Goal: Information Seeking & Learning: Learn about a topic

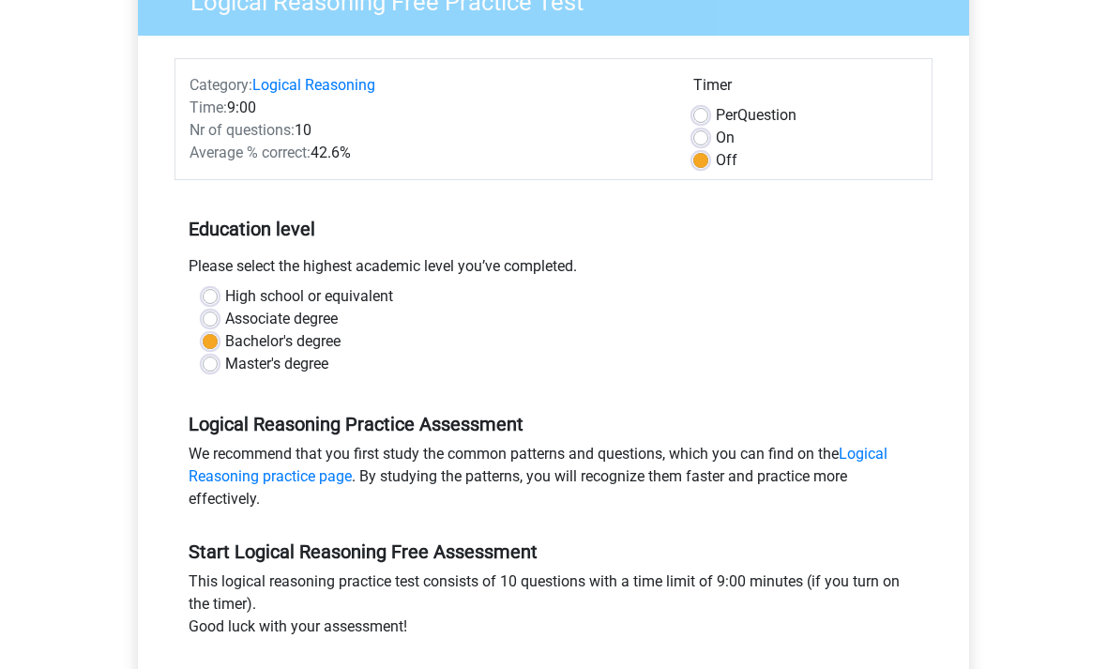
scroll to position [183, 0]
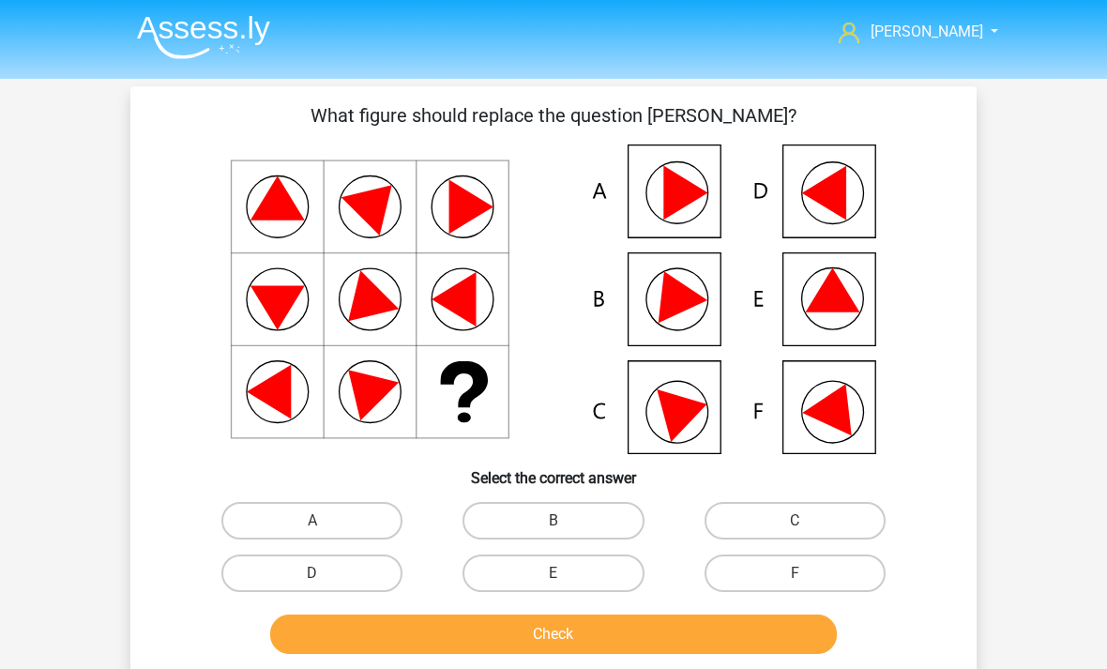
click at [852, 305] on icon at bounding box center [833, 290] width 54 height 44
click at [586, 572] on label "E" at bounding box center [553, 573] width 181 height 38
click at [566, 573] on input "E" at bounding box center [560, 579] width 12 height 12
radio input "true"
click at [638, 633] on button "Check" at bounding box center [554, 634] width 568 height 39
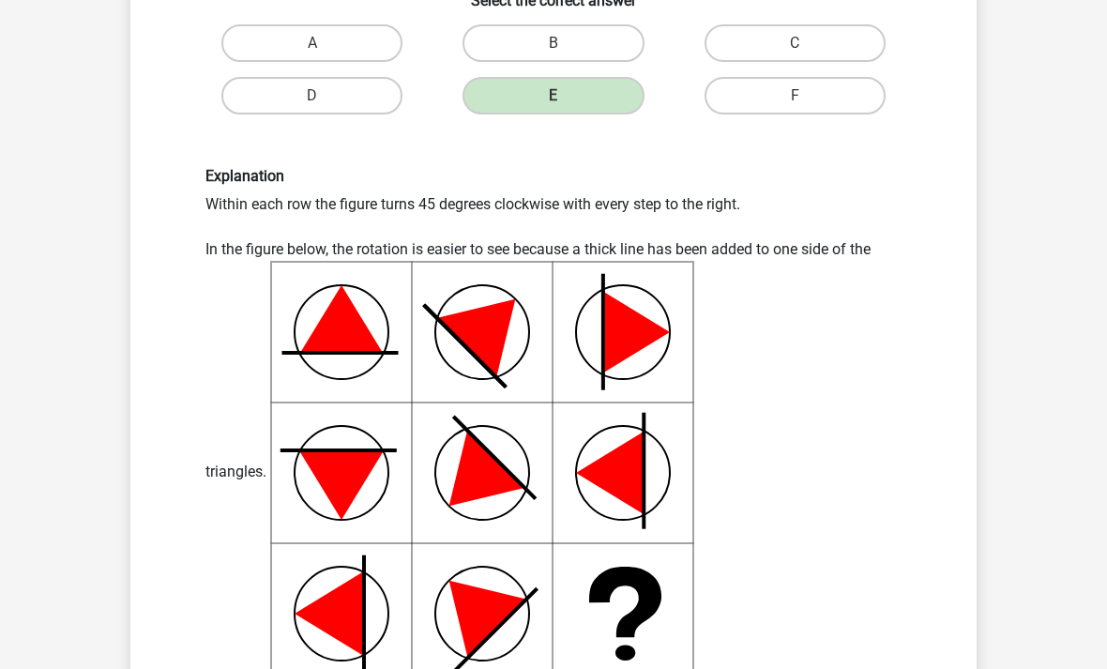
scroll to position [515, 0]
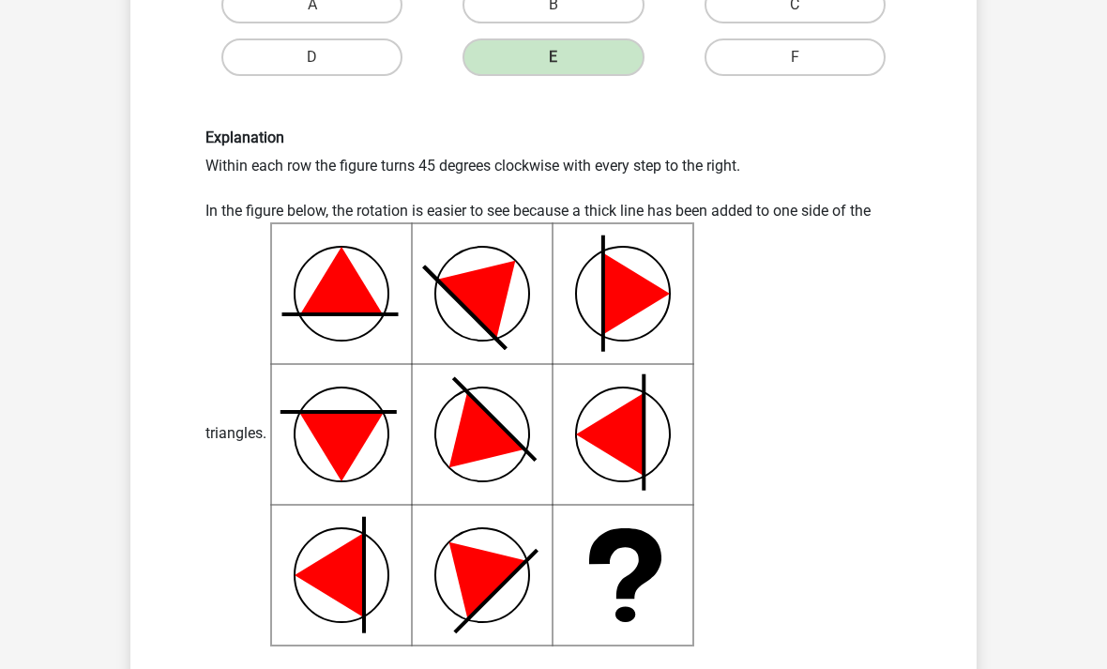
click at [1094, 523] on div "[PERSON_NAME] [EMAIL_ADDRESS][DOMAIN_NAME] Nederlands English" at bounding box center [553, 436] width 1107 height 1903
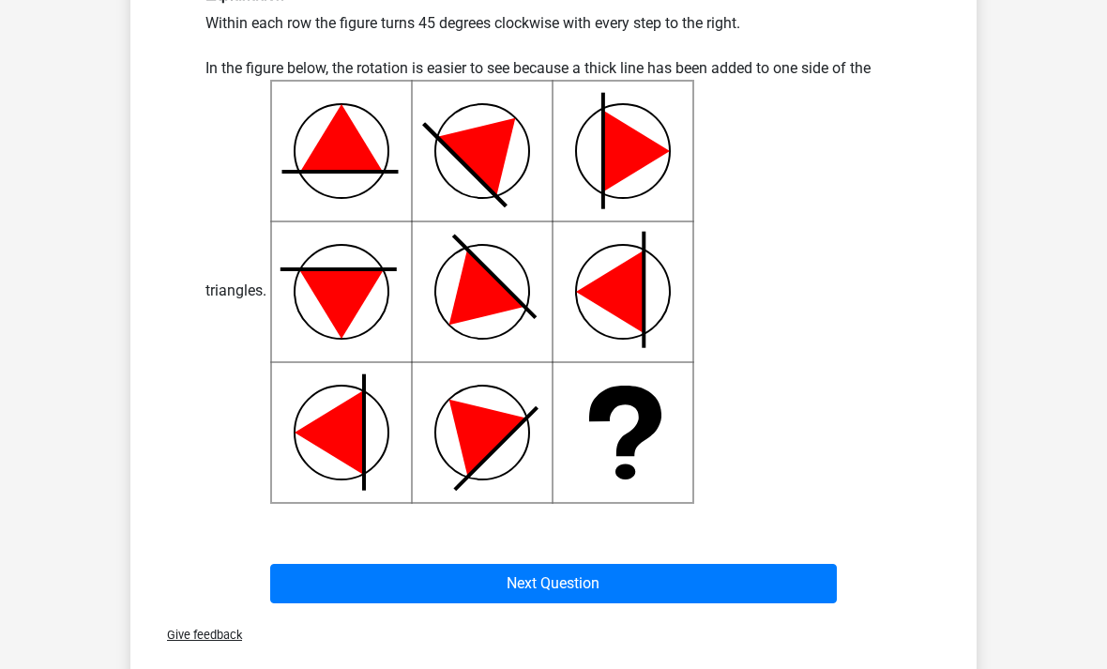
scroll to position [659, 0]
click at [329, 585] on button "Next Question" at bounding box center [554, 583] width 568 height 39
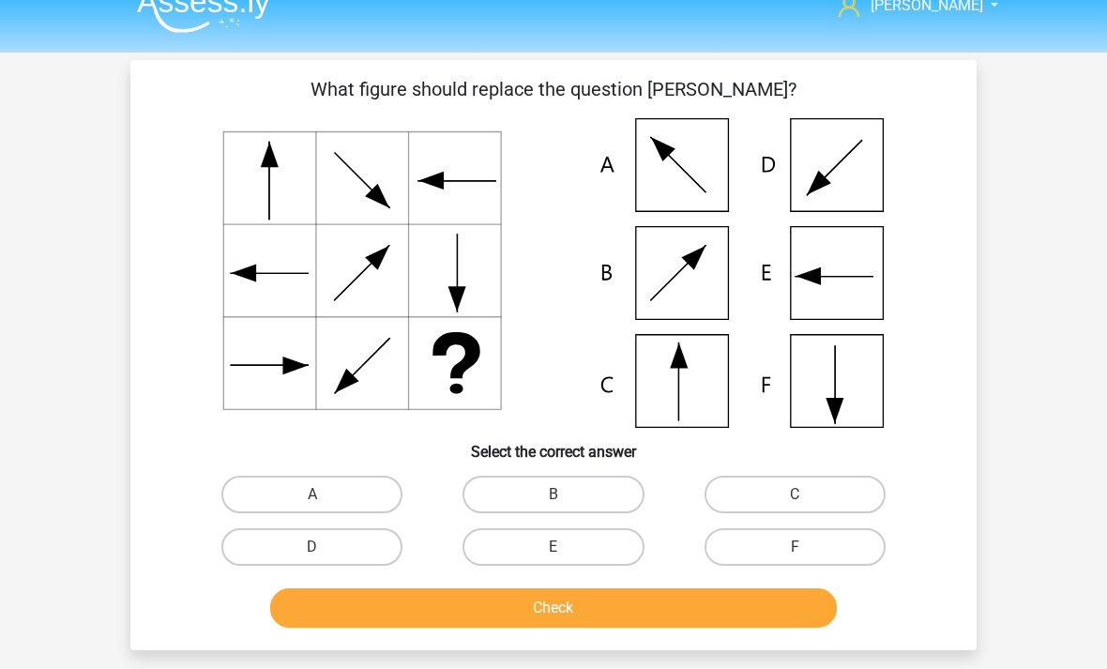
scroll to position [27, 0]
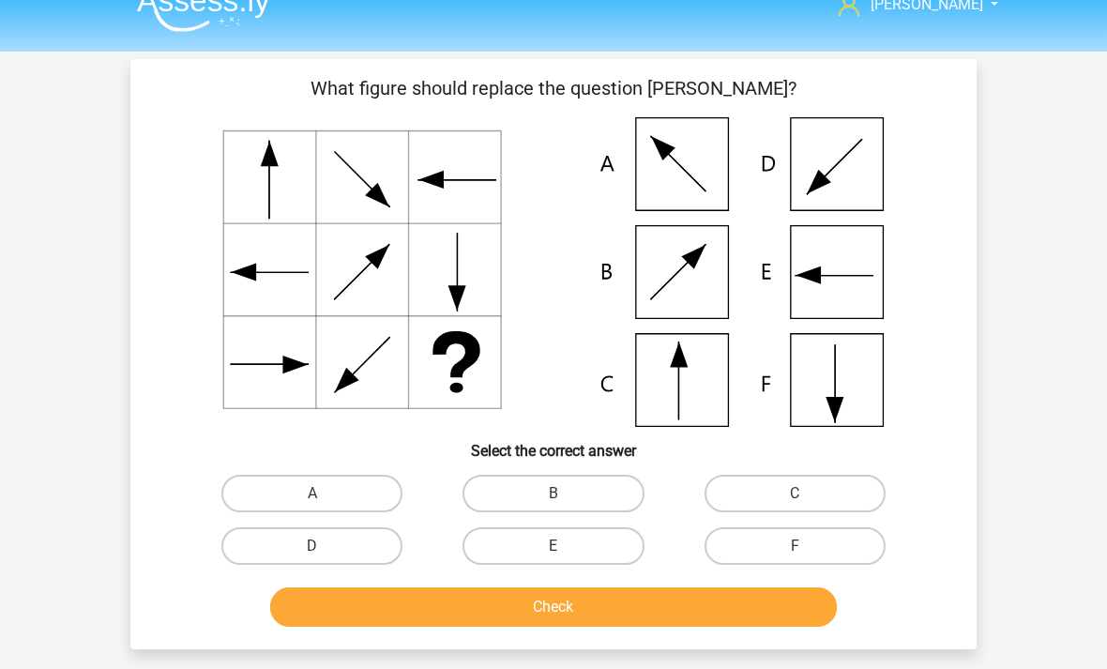
click at [802, 482] on label "C" at bounding box center [795, 494] width 181 height 38
click at [802, 493] on input "C" at bounding box center [801, 499] width 12 height 12
radio input "true"
click at [366, 608] on button "Check" at bounding box center [554, 606] width 568 height 39
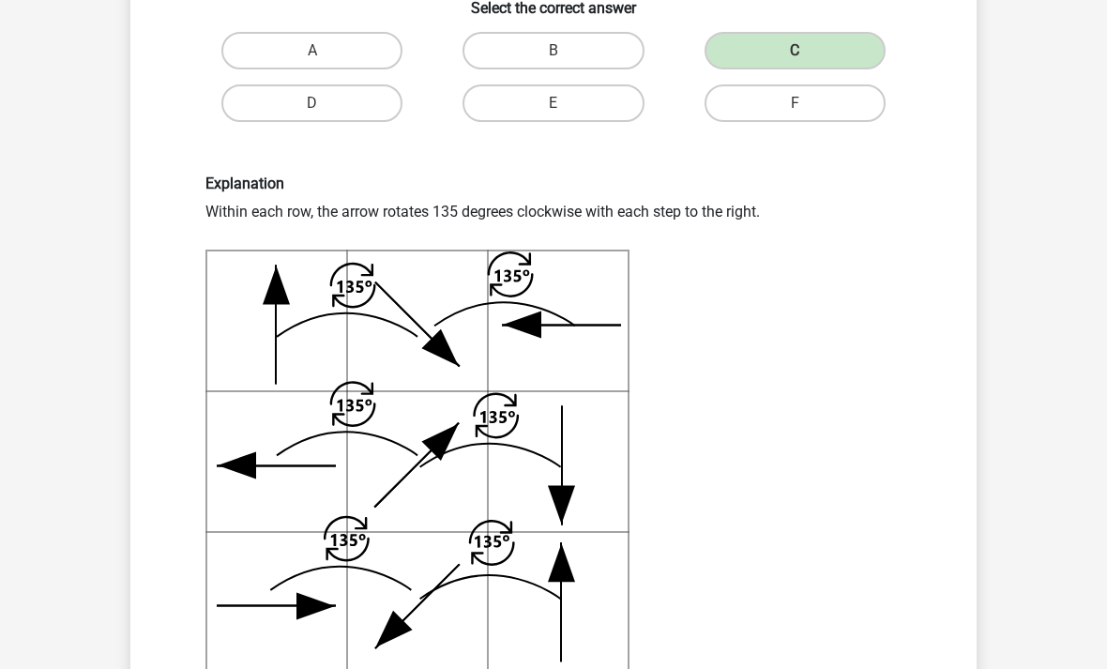
click at [287, 455] on icon at bounding box center [417, 461] width 424 height 428
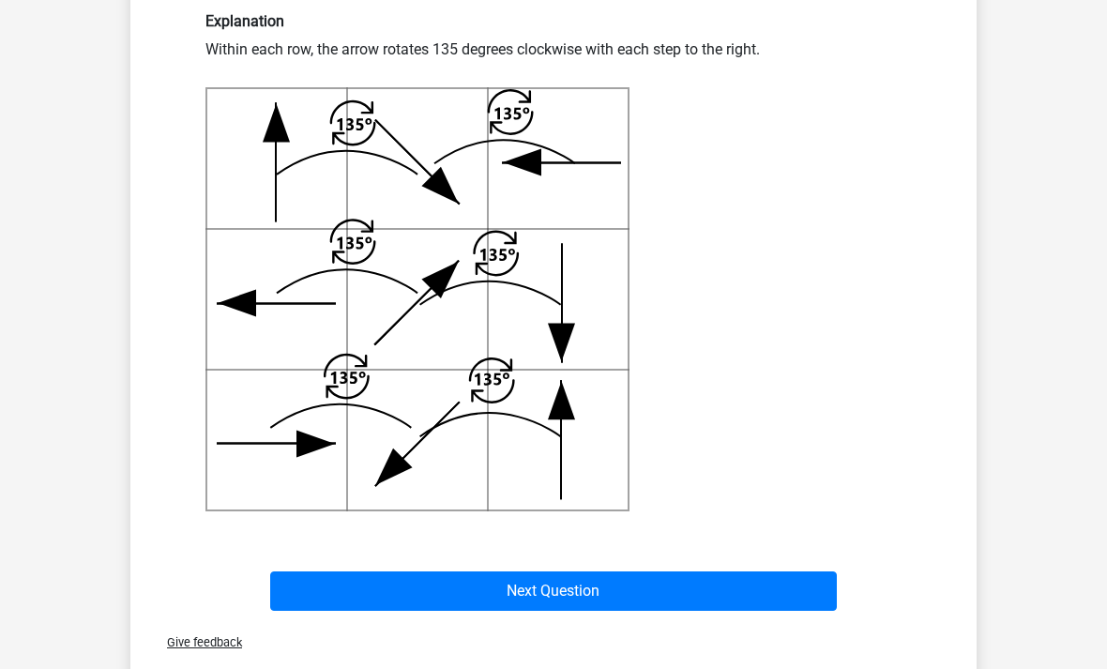
click at [341, 589] on button "Next Question" at bounding box center [554, 590] width 568 height 39
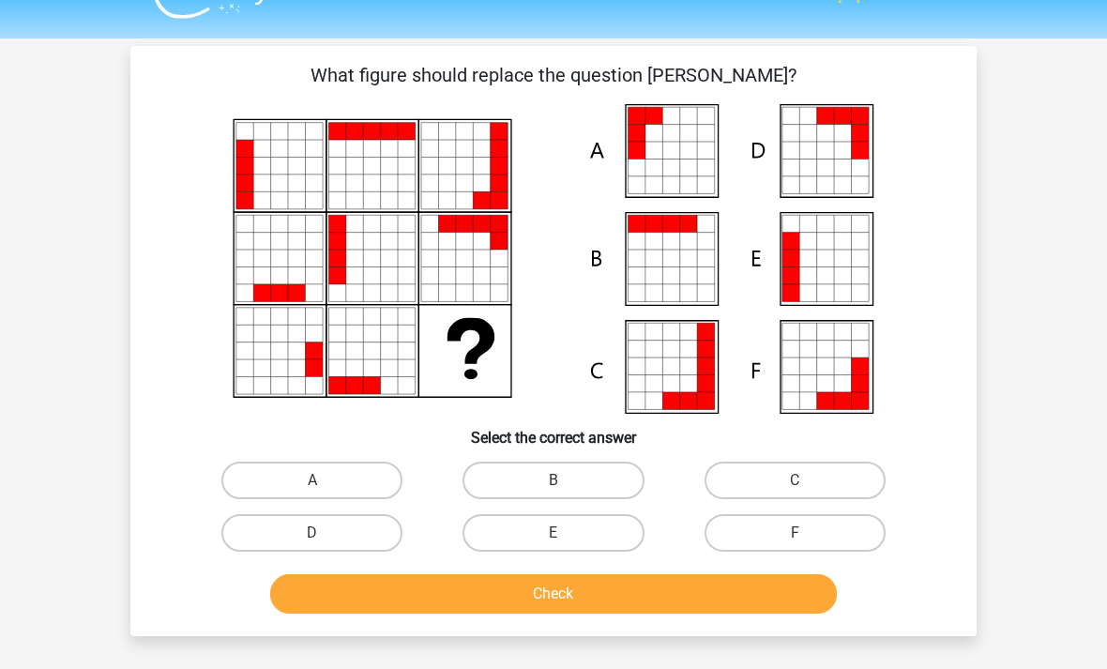
scroll to position [39, 0]
click at [266, 473] on label "A" at bounding box center [311, 482] width 181 height 38
click at [312, 481] on input "A" at bounding box center [318, 487] width 12 height 12
radio input "true"
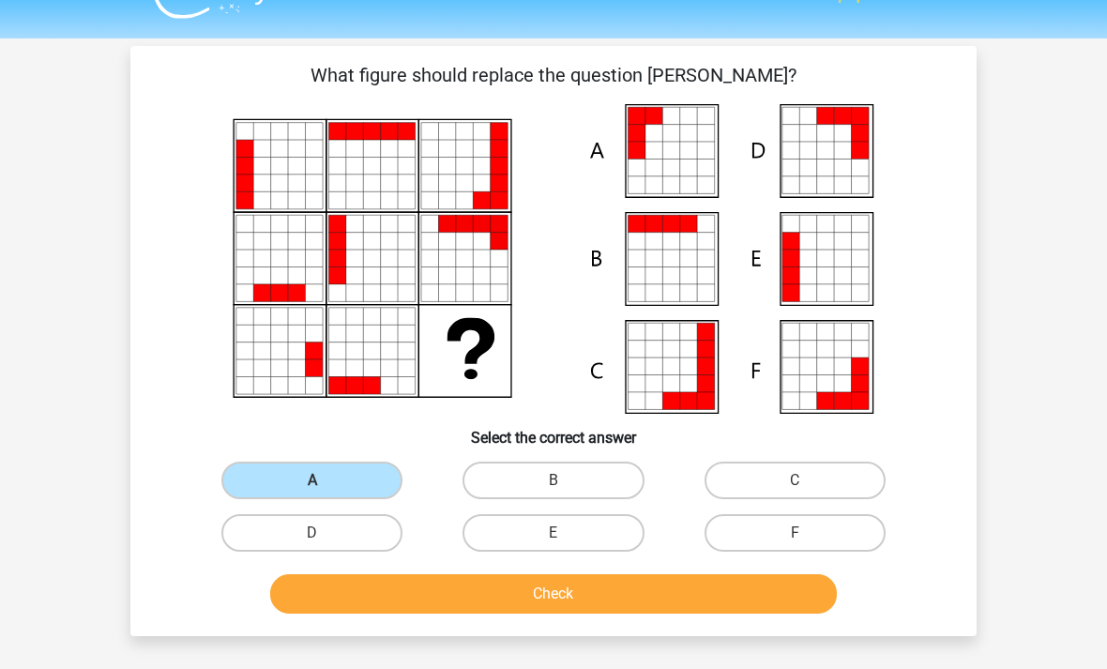
click at [701, 585] on button "Check" at bounding box center [554, 593] width 568 height 39
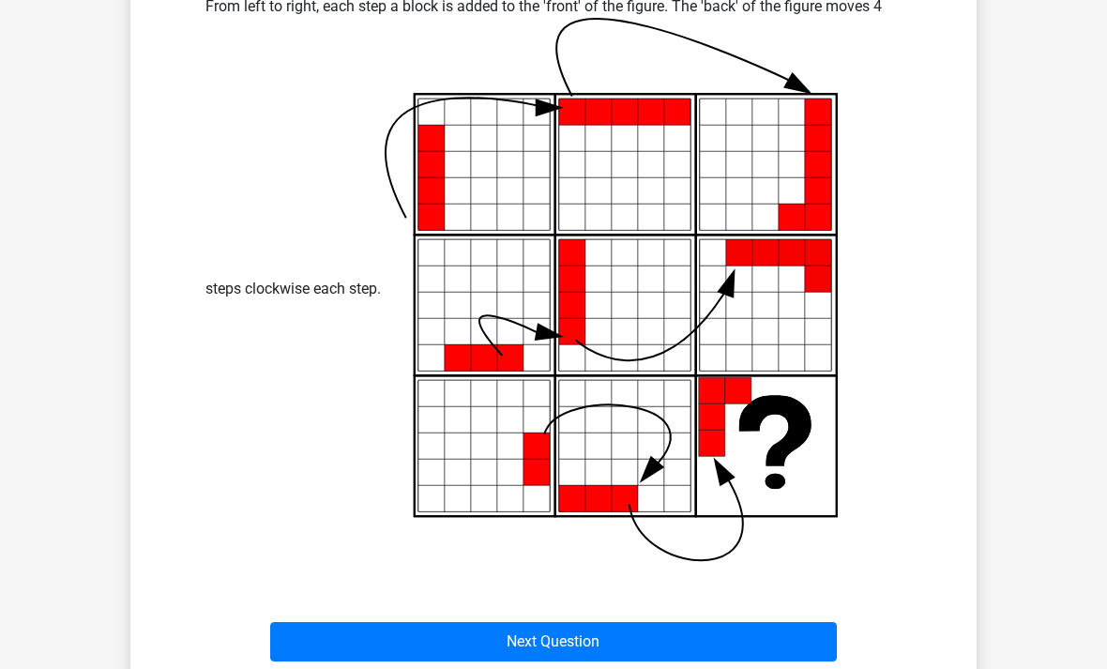
click at [358, 646] on button "Next Question" at bounding box center [554, 642] width 568 height 39
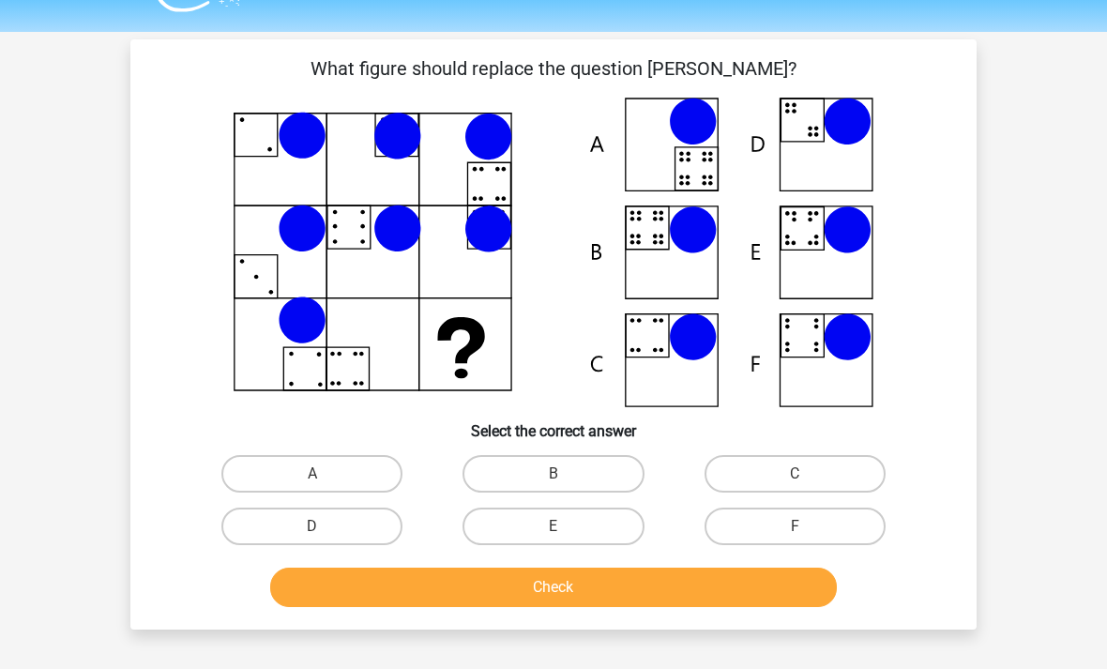
scroll to position [0, 0]
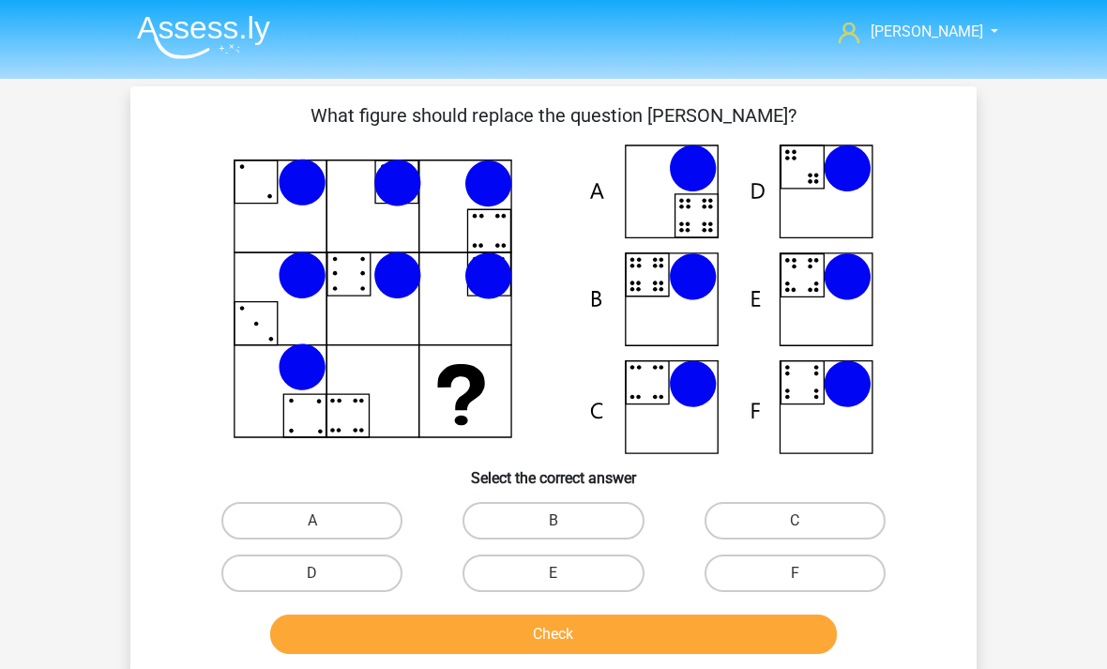
click at [526, 579] on label "E" at bounding box center [553, 573] width 181 height 38
click at [554, 579] on input "E" at bounding box center [560, 579] width 12 height 12
radio input "true"
click at [494, 633] on button "Check" at bounding box center [554, 634] width 568 height 39
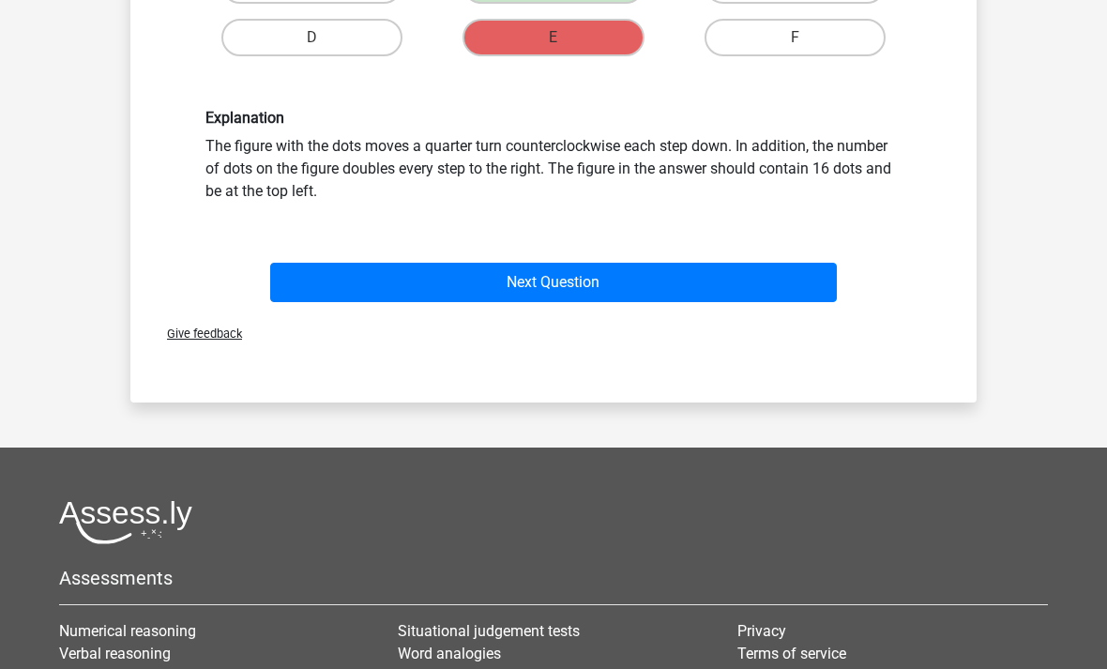
scroll to position [536, 0]
click at [772, 281] on button "Next Question" at bounding box center [554, 282] width 568 height 39
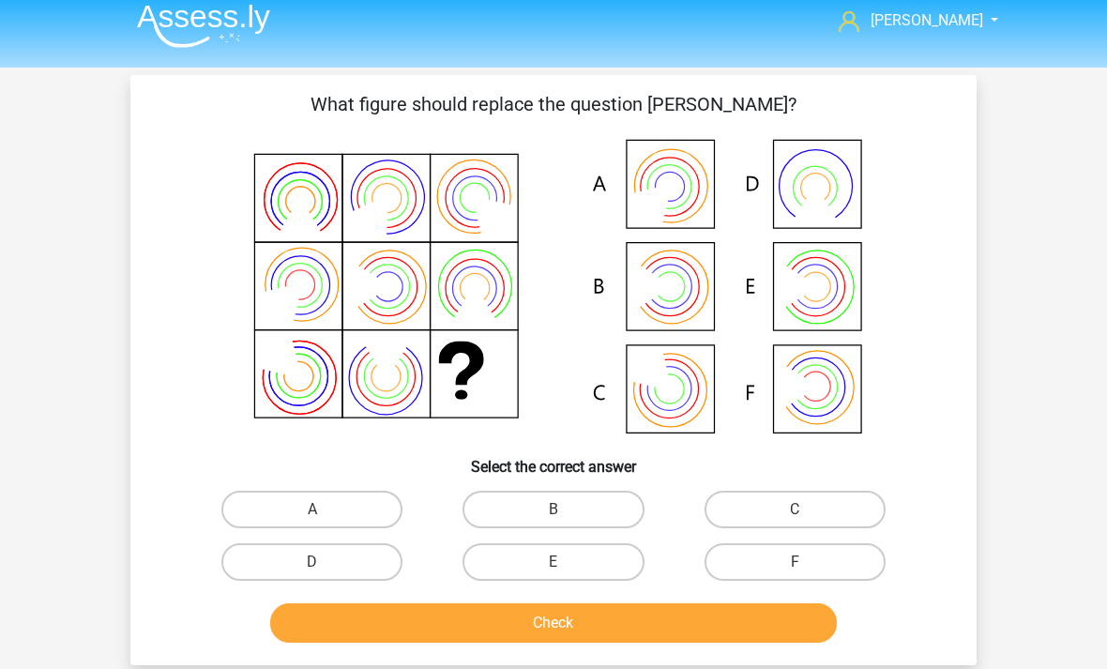
scroll to position [10, 0]
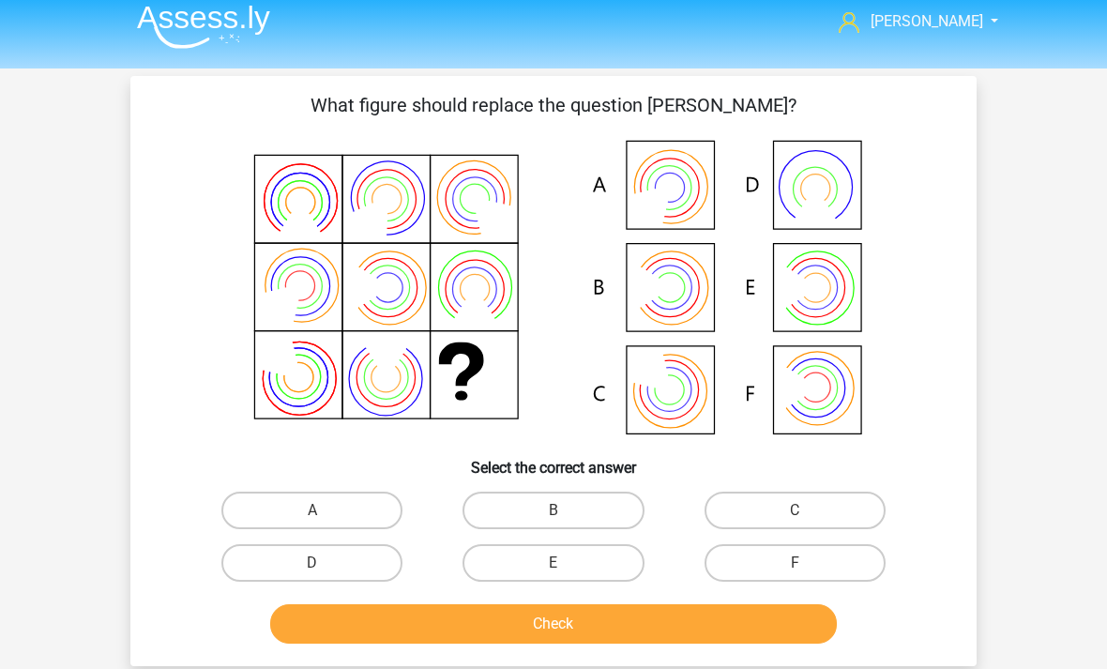
click at [590, 566] on label "E" at bounding box center [553, 563] width 181 height 38
click at [566, 566] on input "E" at bounding box center [560, 569] width 12 height 12
radio input "true"
click at [599, 620] on button "Check" at bounding box center [554, 623] width 568 height 39
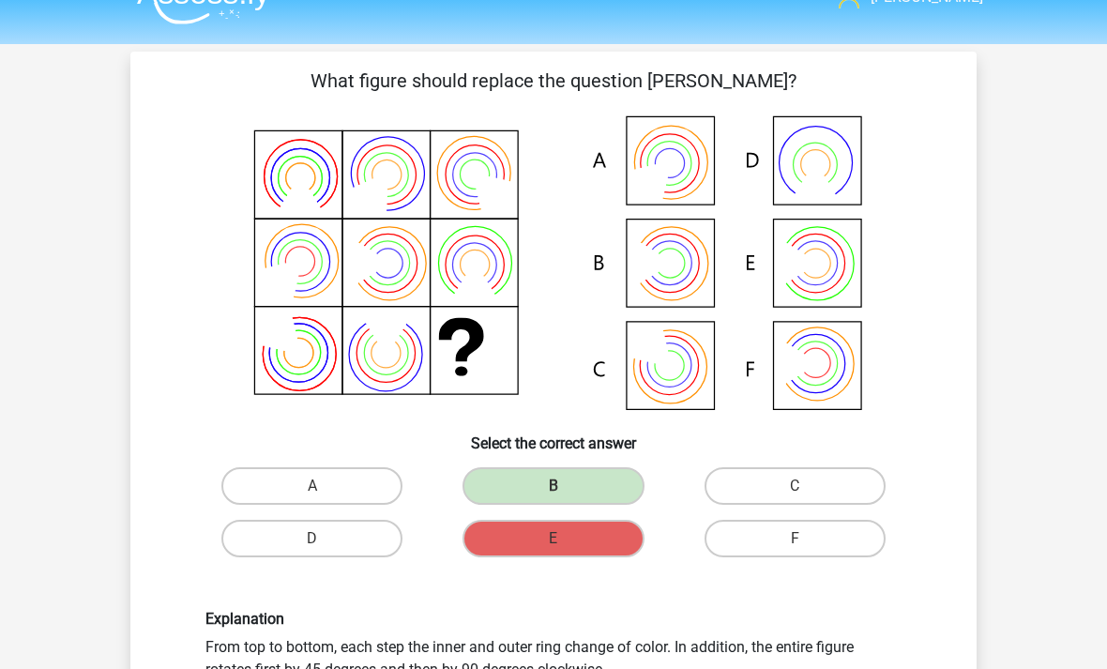
scroll to position [0, 0]
